Goal: Use online tool/utility: Use online tool/utility

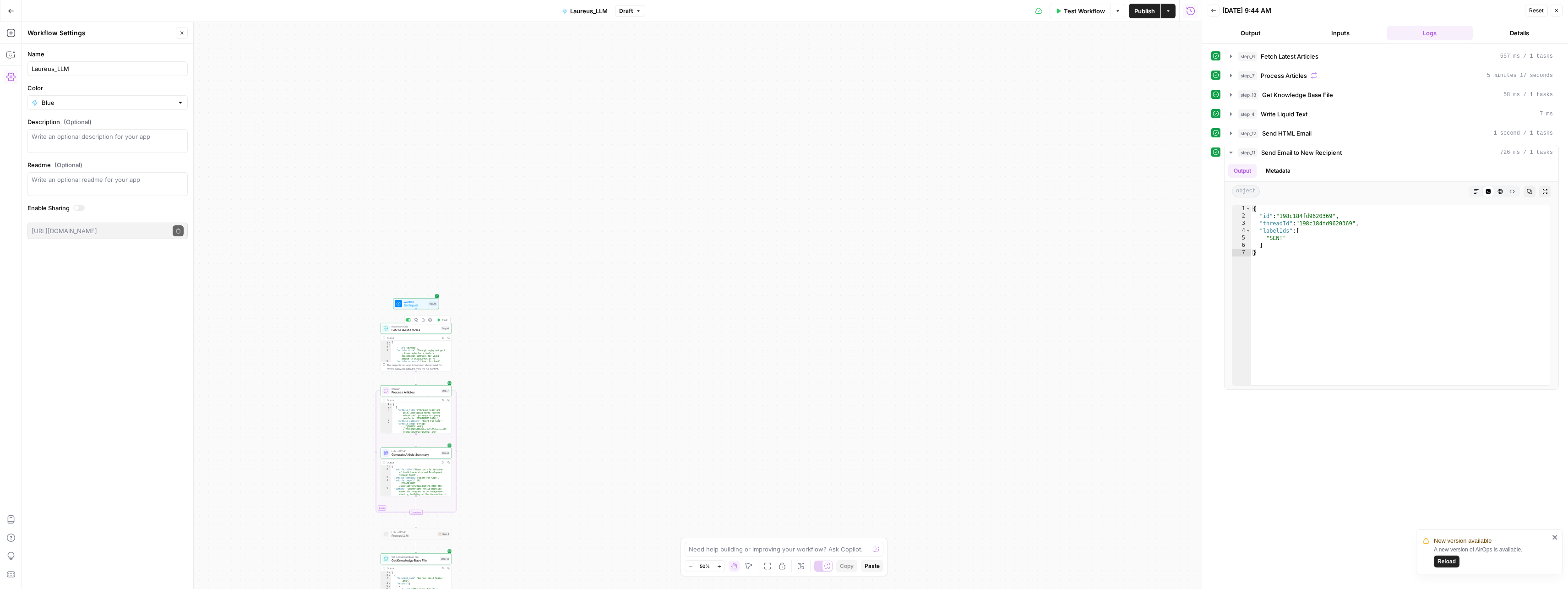
click at [406, 330] on span "Fetch Latest Articles" at bounding box center [415, 330] width 47 height 5
type input "article_category"
click at [849, 176] on input "25" at bounding box center [1019, 175] width 343 height 9
type input "5"
click at [1124, 373] on div "**********" at bounding box center [1018, 316] width 366 height 545
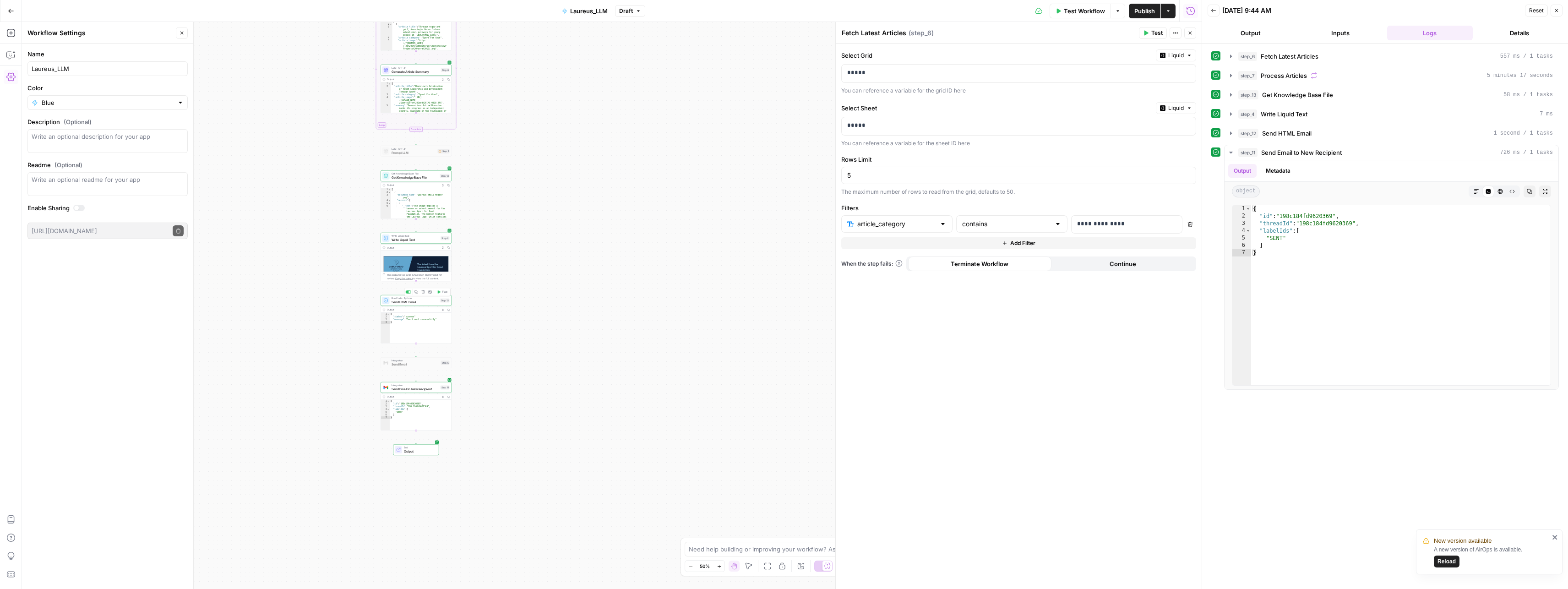
click at [415, 304] on span "Send HTML Email" at bounding box center [415, 302] width 47 height 5
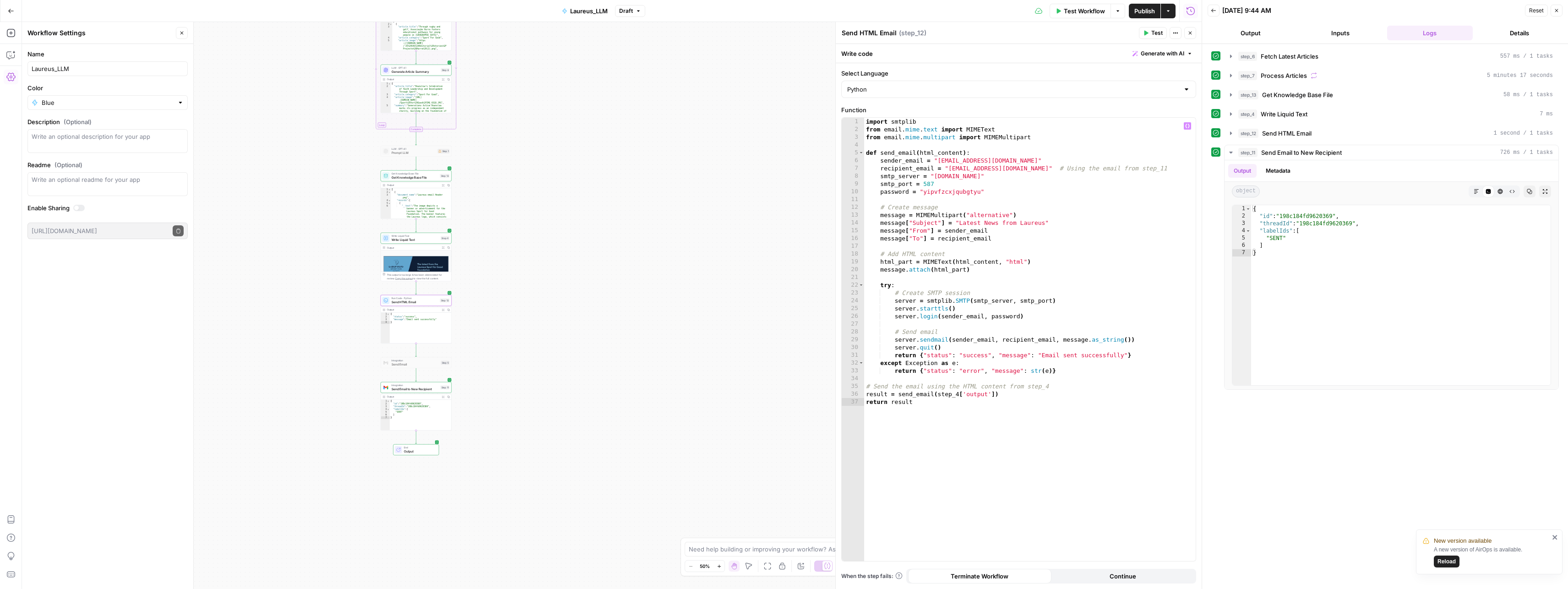
click at [939, 159] on div "import smtplib from email . mime . text import MIMEText from email . mime . mul…" at bounding box center [1030, 347] width 332 height 459
drag, startPoint x: 950, startPoint y: 169, endPoint x: 1012, endPoint y: 167, distance: 62.0
click at [1012, 167] on div "import smtplib from email . mime . text import MIMEText from email . mime . mul…" at bounding box center [1030, 347] width 332 height 459
type textarea "**********"
click at [415, 396] on div "Output" at bounding box center [413, 397] width 52 height 4
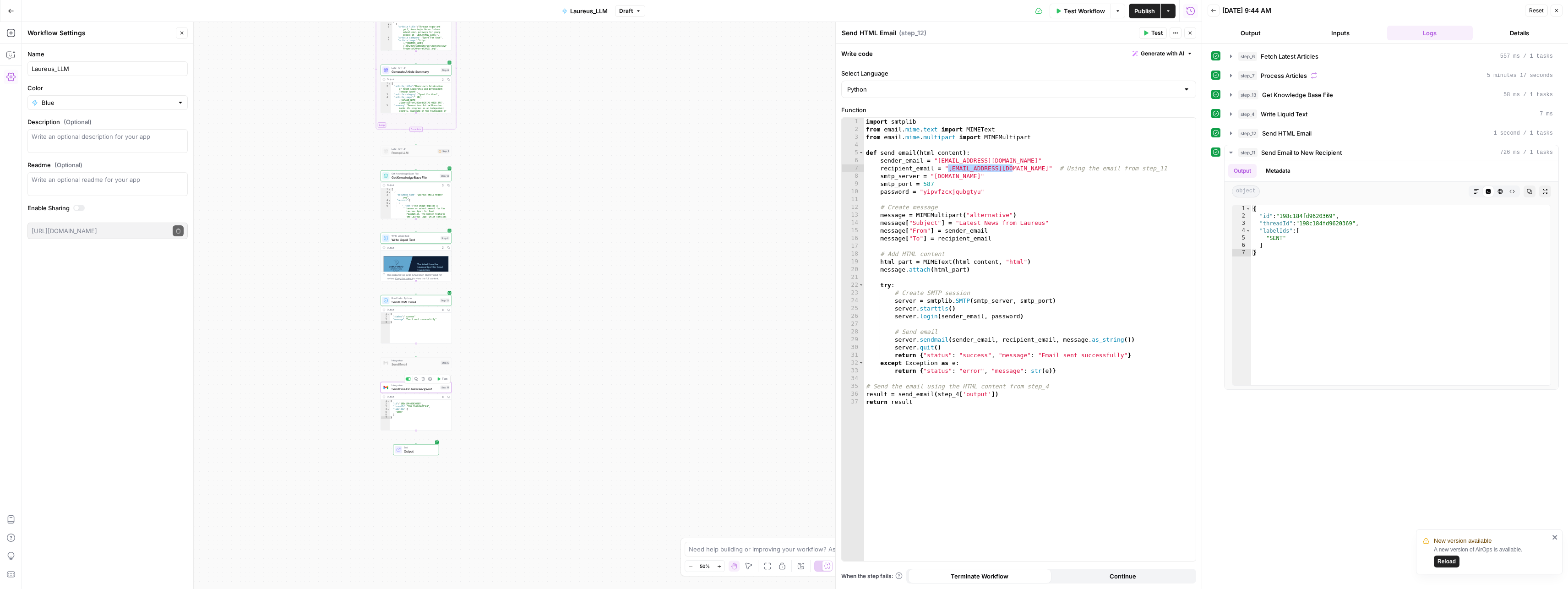
click at [415, 387] on span "Send Email to New Recipient" at bounding box center [415, 389] width 47 height 5
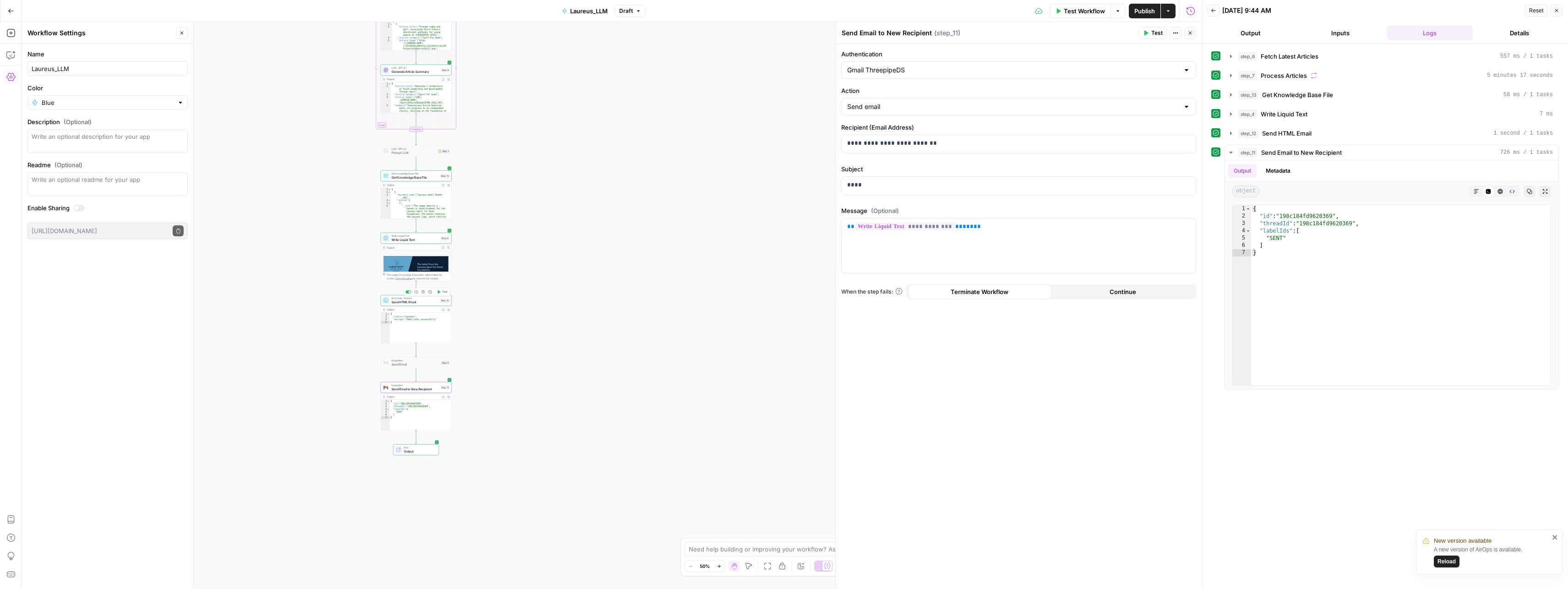
click at [411, 301] on span "Send HTML Email" at bounding box center [415, 302] width 47 height 5
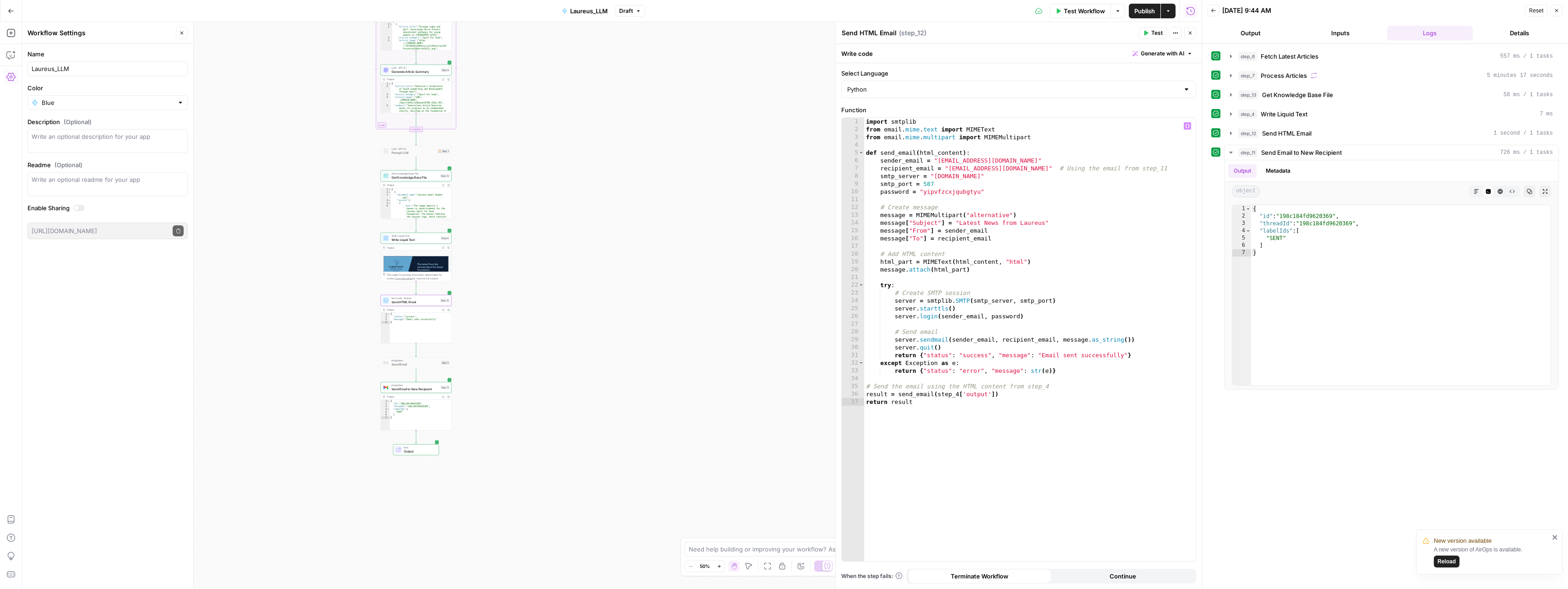
click at [964, 319] on div "import smtplib from email . mime . text import MIMEText from email . mime . mul…" at bounding box center [1030, 347] width 332 height 459
click at [965, 316] on div "import smtplib from email . mime . text import MIMEText from email . mime . mul…" at bounding box center [1030, 347] width 332 height 459
click at [1010, 314] on div "import smtplib from email . mime . text import MIMEText from email . mime . mul…" at bounding box center [1030, 347] width 332 height 459
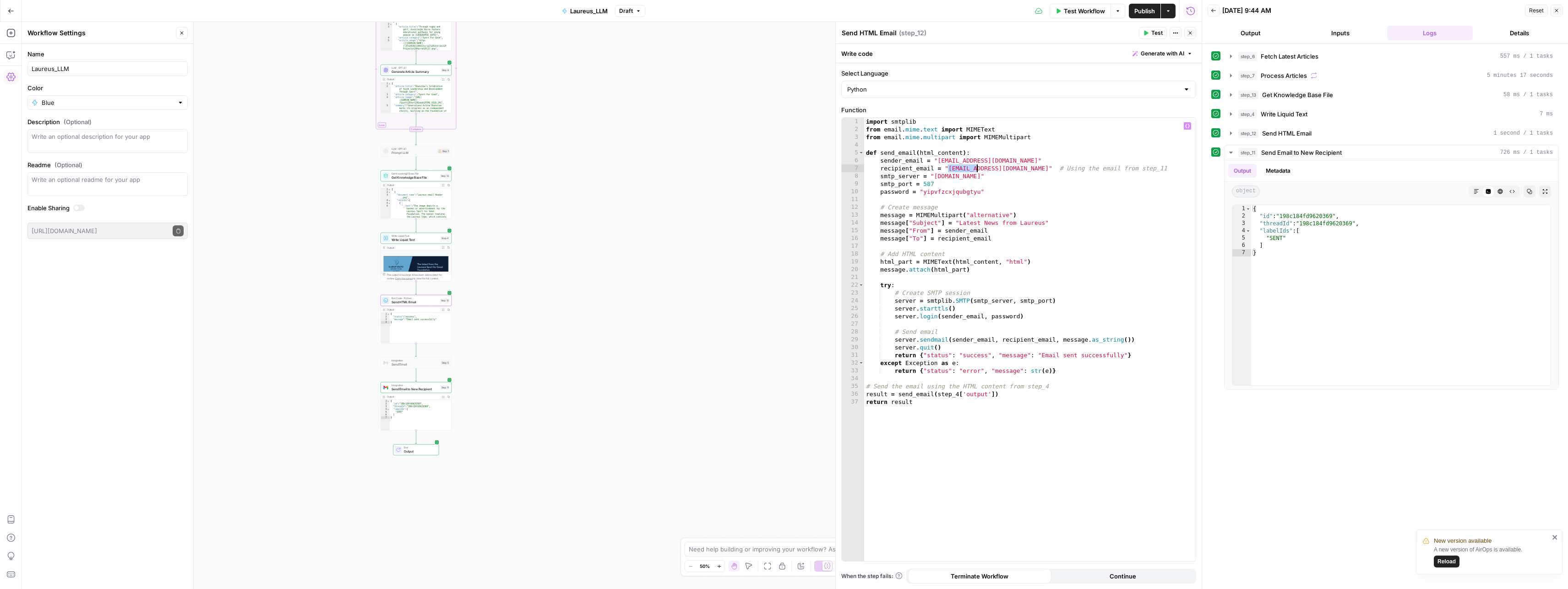
drag, startPoint x: 950, startPoint y: 167, endPoint x: 975, endPoint y: 168, distance: 25.0
click at [975, 168] on div "import smtplib from email . mime . text import MIMEText from email . mime . mul…" at bounding box center [1030, 347] width 332 height 459
click at [1012, 169] on div "import smtplib from email . mime . text import MIMEText from email . mime . mul…" at bounding box center [1030, 347] width 332 height 459
paste textarea "**********"
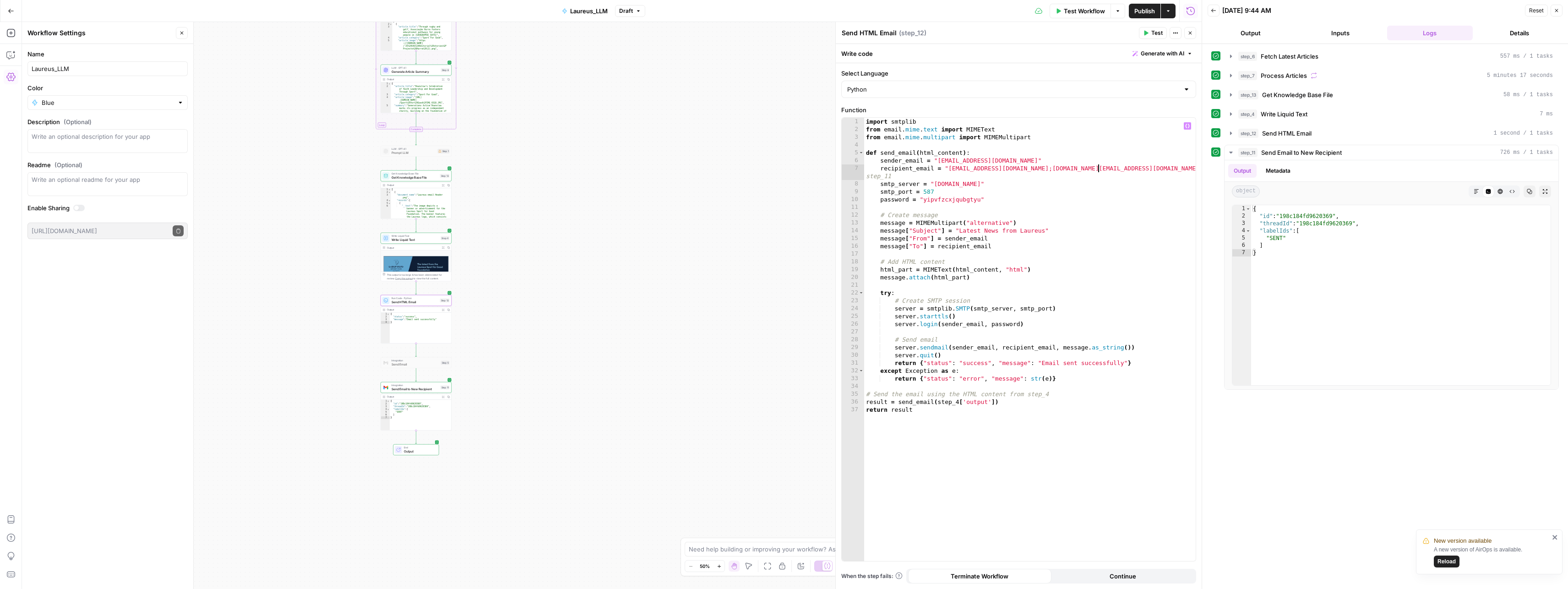
click at [1054, 197] on div "import smtplib from email . mime . text import MIMEText from email . mime . mul…" at bounding box center [1030, 347] width 332 height 459
type textarea "**********"
click at [1084, 12] on span "Test Workflow" at bounding box center [1085, 11] width 41 height 9
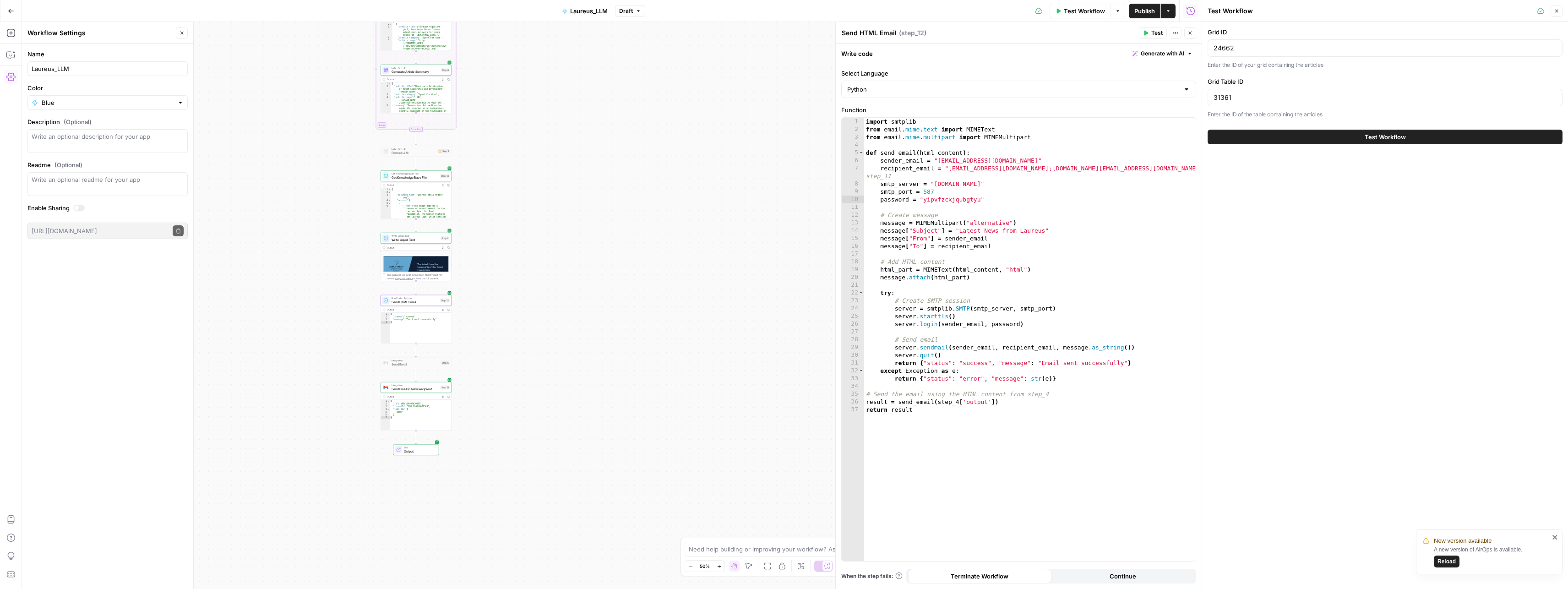
click at [1354, 137] on button "Test Workflow" at bounding box center [1385, 137] width 355 height 15
